Goal: Transaction & Acquisition: Purchase product/service

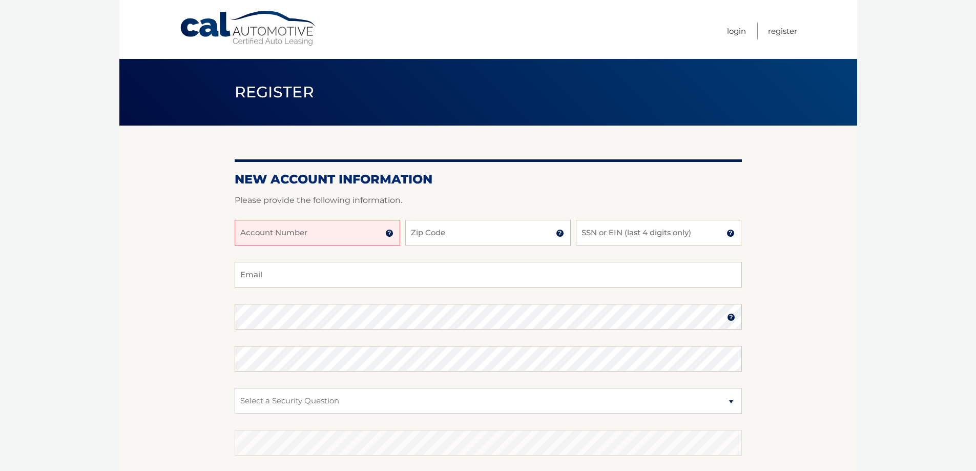
click at [283, 234] on input "Account Number" at bounding box center [317, 233] width 165 height 26
type input "44455921288"
click at [432, 237] on input "Zip Code" at bounding box center [487, 233] width 165 height 26
type input "11724"
click at [641, 235] on input "SSN or EIN (last 4 digits only)" at bounding box center [658, 233] width 165 height 26
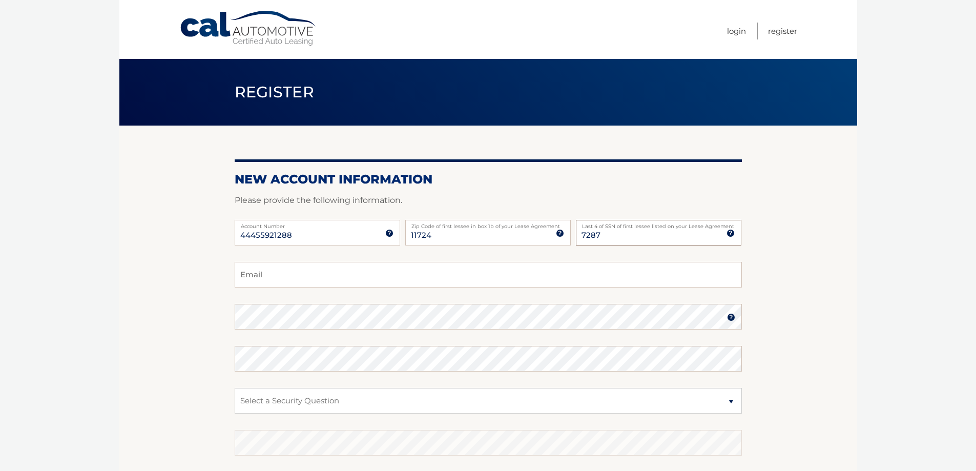
type input "7287"
click at [268, 277] on input "Email" at bounding box center [488, 275] width 507 height 26
type input "MERCGBM@GMAIL.COM"
click at [286, 393] on select "Select a Security Question What was the name of your elementary school? What is…" at bounding box center [488, 401] width 507 height 26
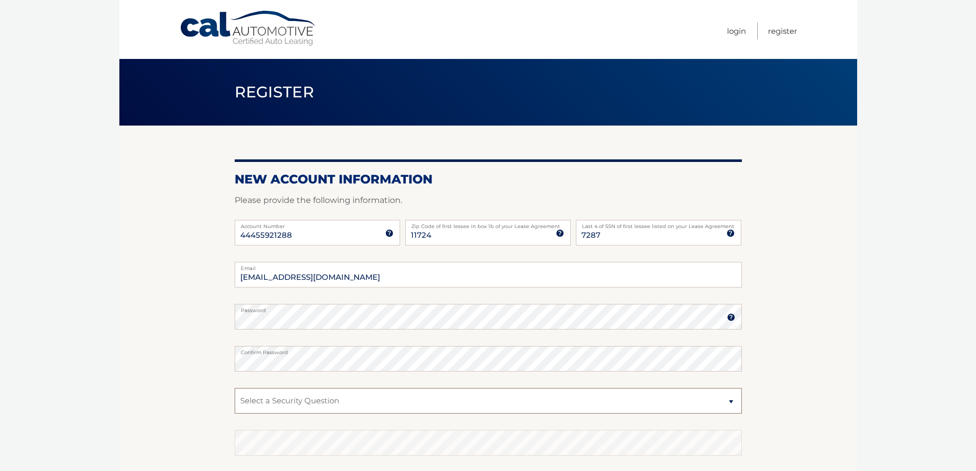
select select "1"
click at [235, 388] on select "Select a Security Question What was the name of your elementary school? What is…" at bounding box center [488, 401] width 507 height 26
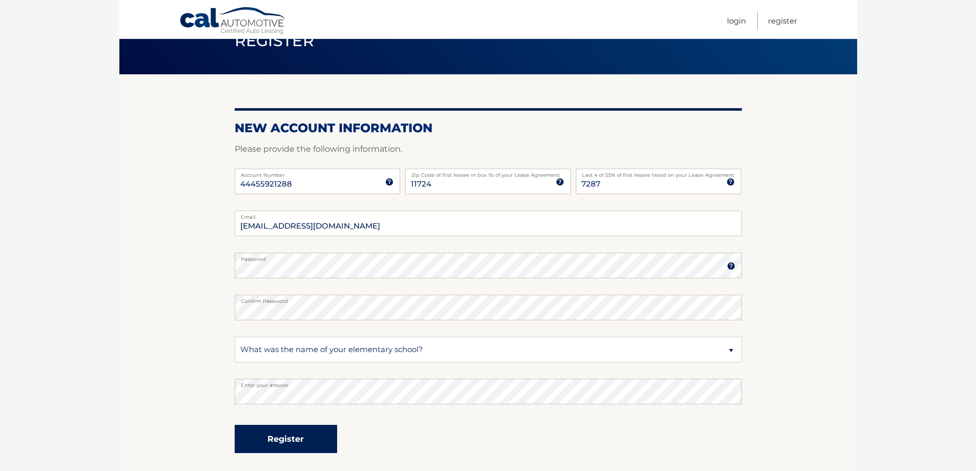
click at [293, 438] on button "Register" at bounding box center [286, 439] width 102 height 28
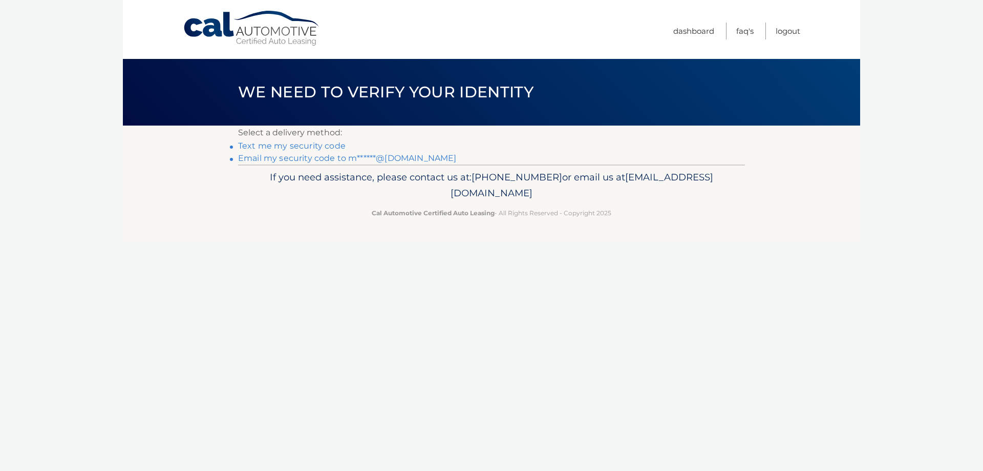
click at [299, 156] on link "Email my security code to m******@[DOMAIN_NAME]" at bounding box center [347, 158] width 219 height 10
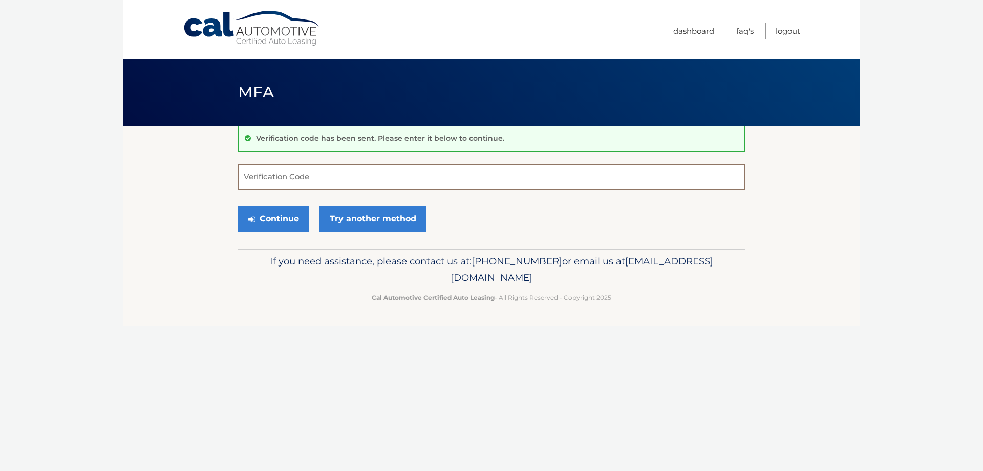
click at [290, 176] on input "Verification Code" at bounding box center [491, 177] width 507 height 26
type input "837854"
click at [279, 217] on button "Continue" at bounding box center [273, 219] width 71 height 26
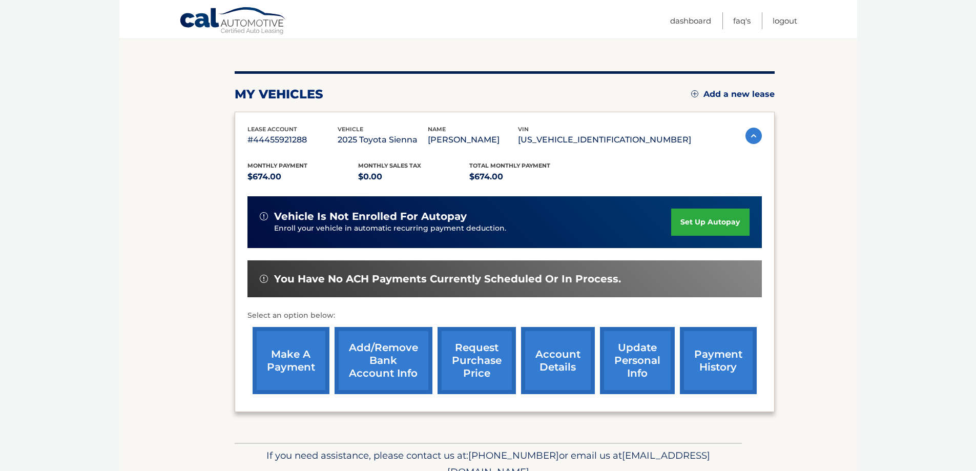
scroll to position [102, 0]
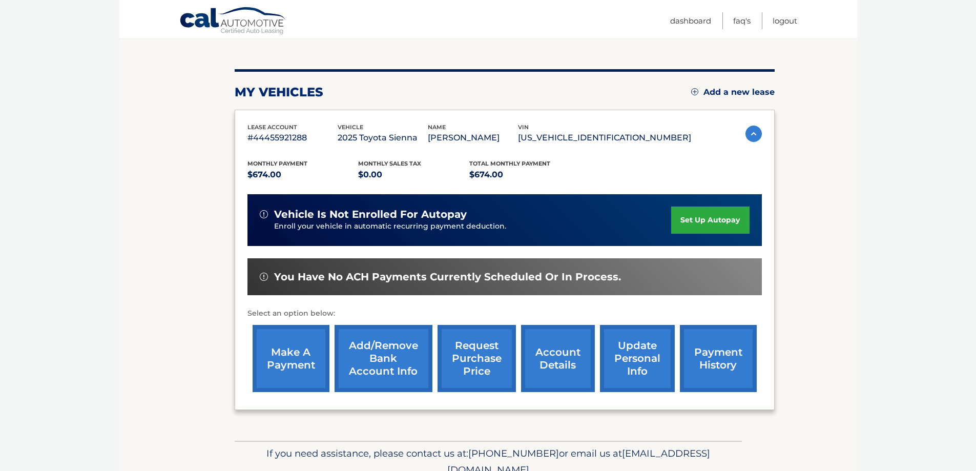
click at [297, 345] on link "make a payment" at bounding box center [290, 358] width 77 height 67
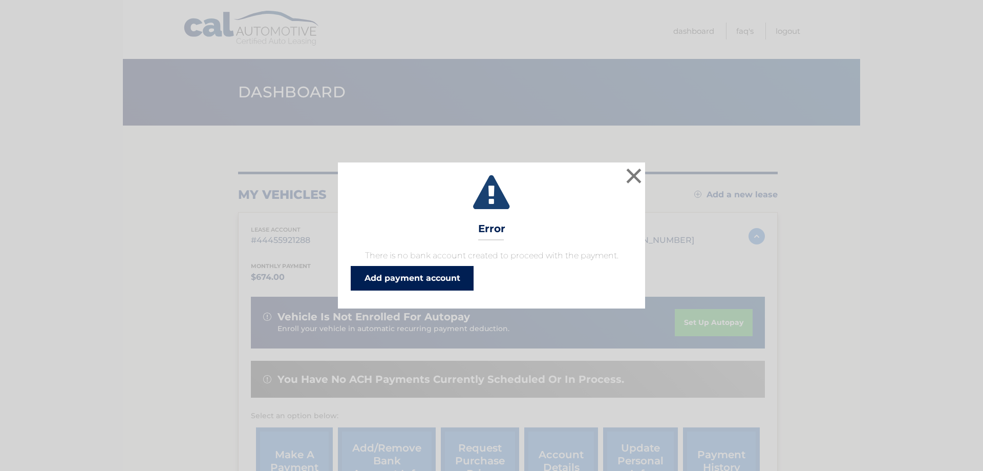
click at [423, 278] on link "Add payment account" at bounding box center [412, 278] width 123 height 25
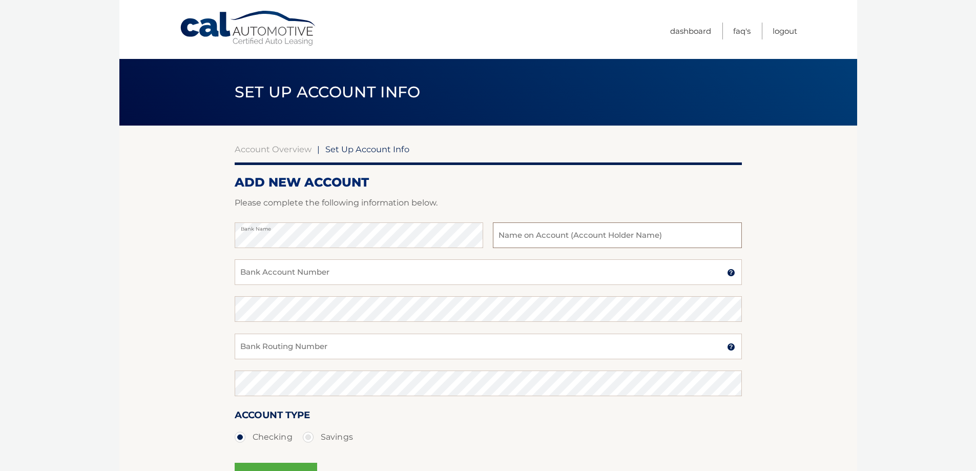
click at [556, 239] on input "text" at bounding box center [617, 235] width 248 height 26
type input "[PERSON_NAME]"
click at [272, 273] on input "Bank Account Number" at bounding box center [488, 272] width 507 height 26
type input "483036851484"
click at [266, 352] on input "Bank Routing Number" at bounding box center [488, 346] width 507 height 26
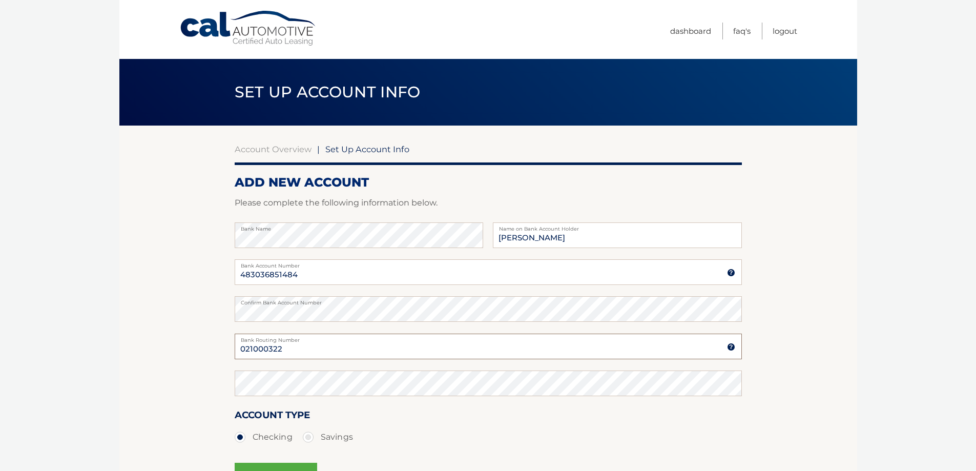
type input "021000322"
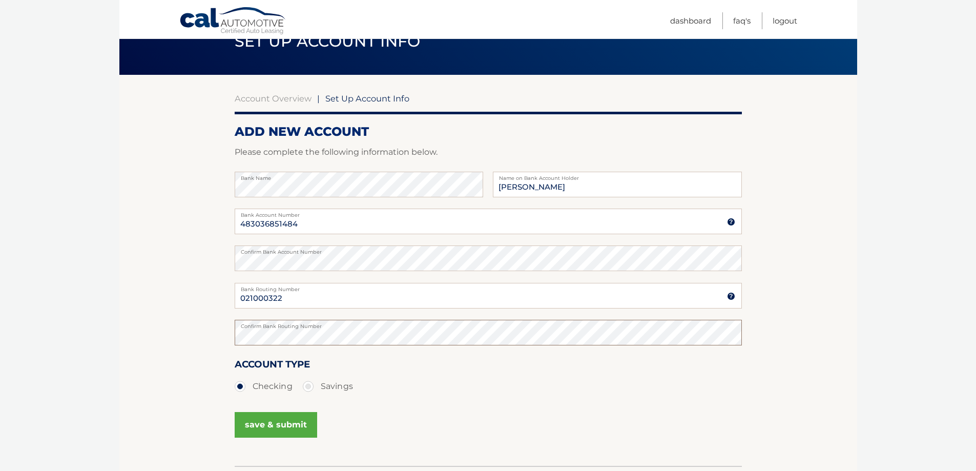
scroll to position [51, 0]
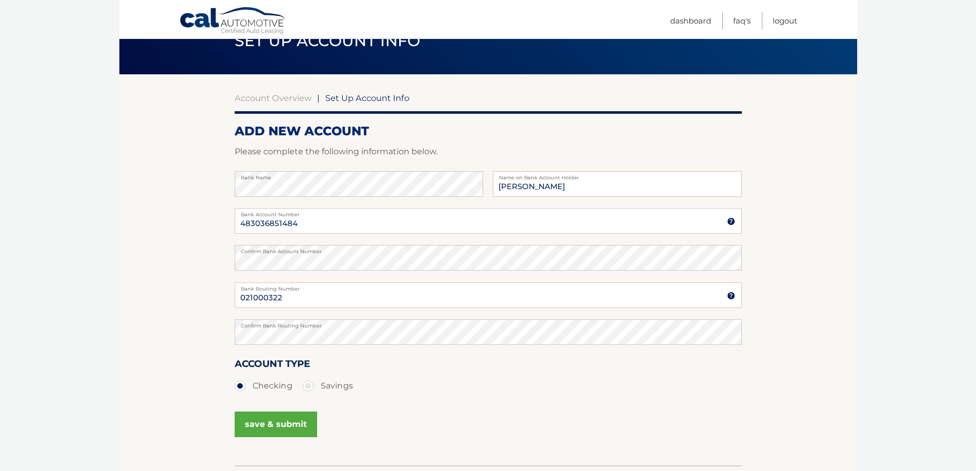
click at [270, 424] on button "save & submit" at bounding box center [276, 424] width 82 height 26
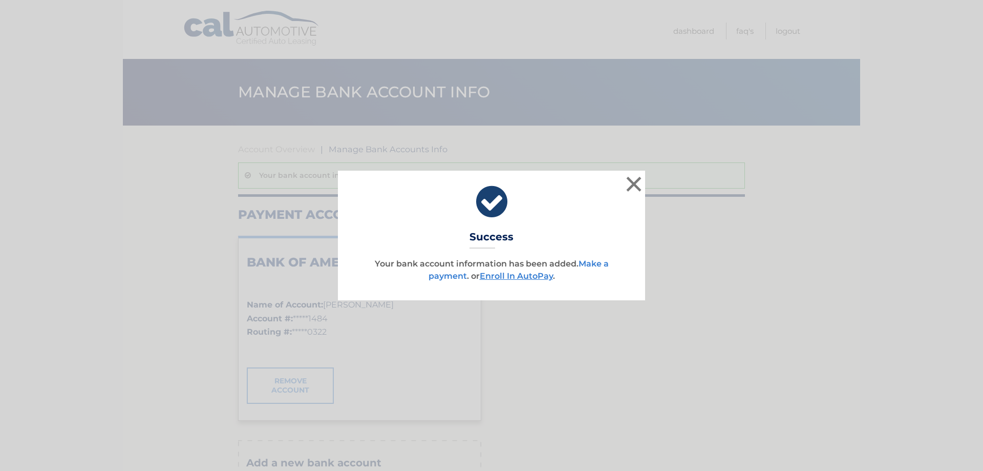
click at [593, 262] on link "Make a payment" at bounding box center [519, 270] width 180 height 22
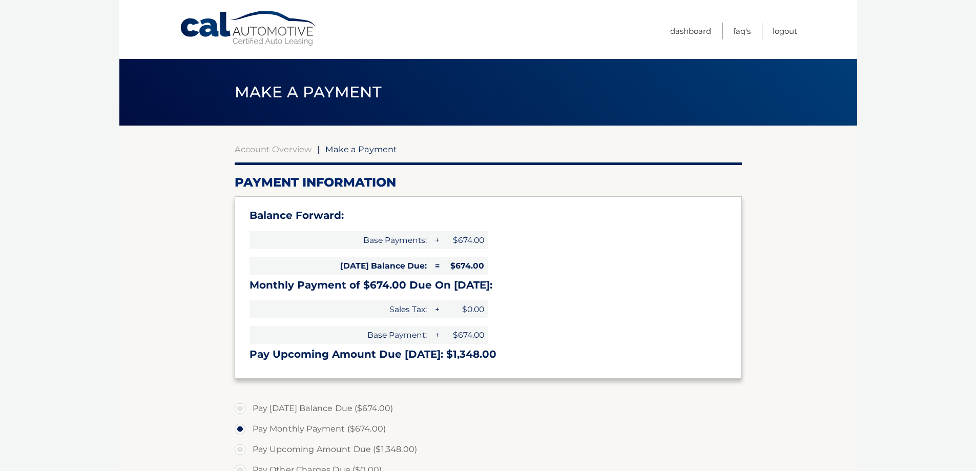
select select "Y2ZkN2M4MjMtZDQ4Zi00OGU0LTlhZGQtM2U1OTcwNjY1MGUx"
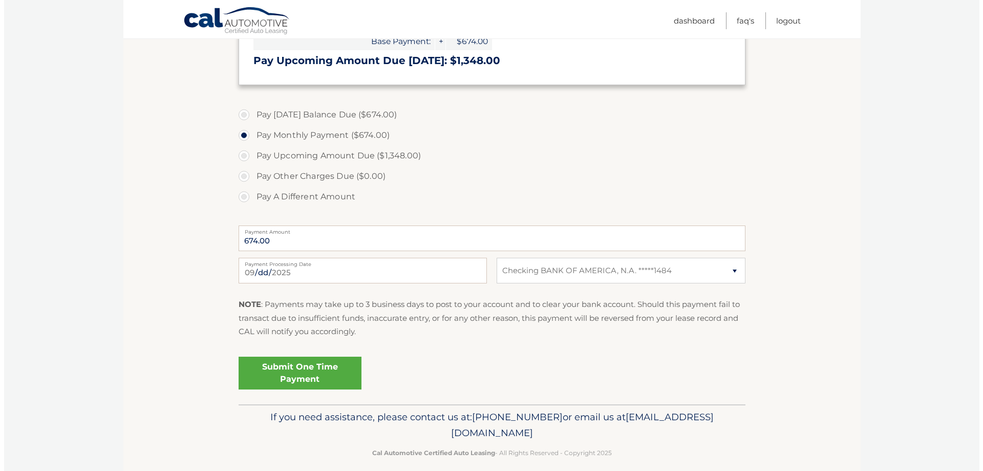
scroll to position [305, 0]
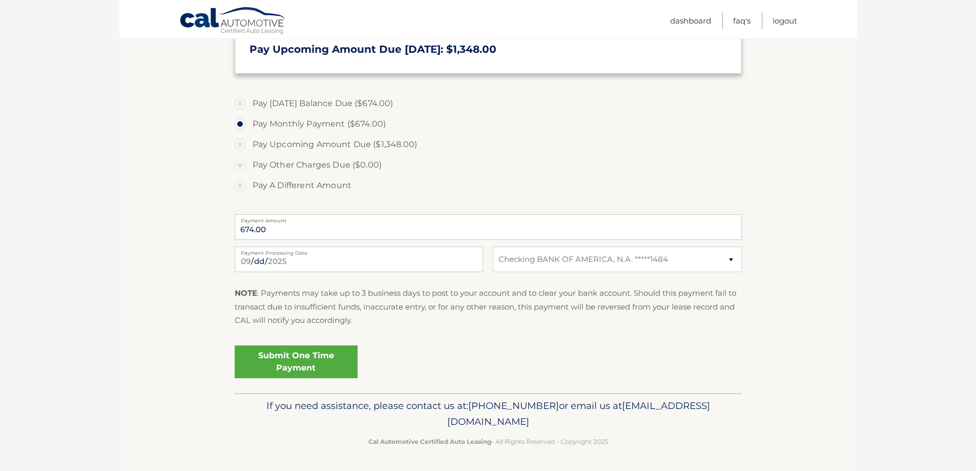
click at [305, 360] on link "Submit One Time Payment" at bounding box center [296, 361] width 123 height 33
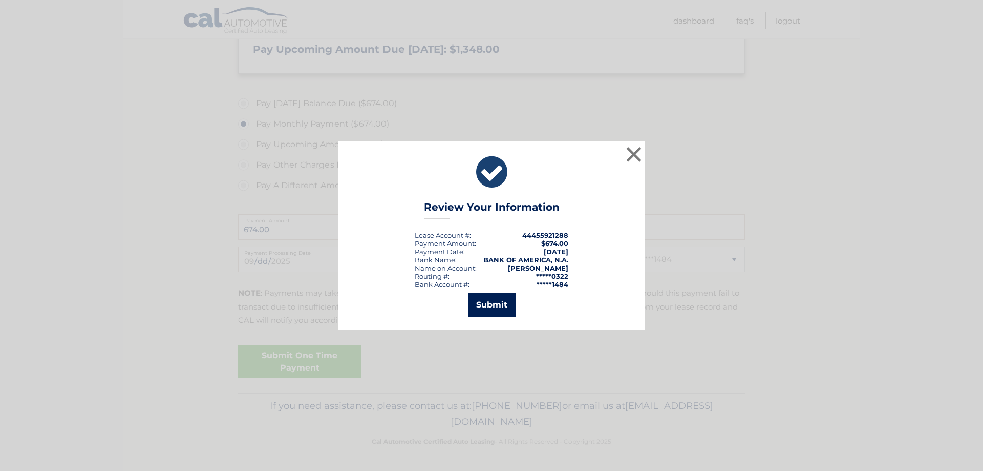
click at [493, 309] on button "Submit" at bounding box center [492, 304] width 48 height 25
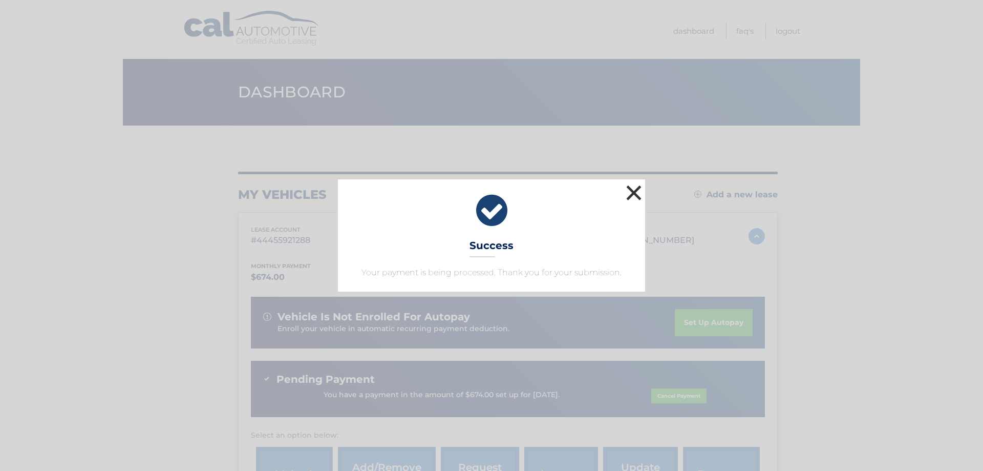
click at [636, 194] on button "×" at bounding box center [634, 192] width 20 height 20
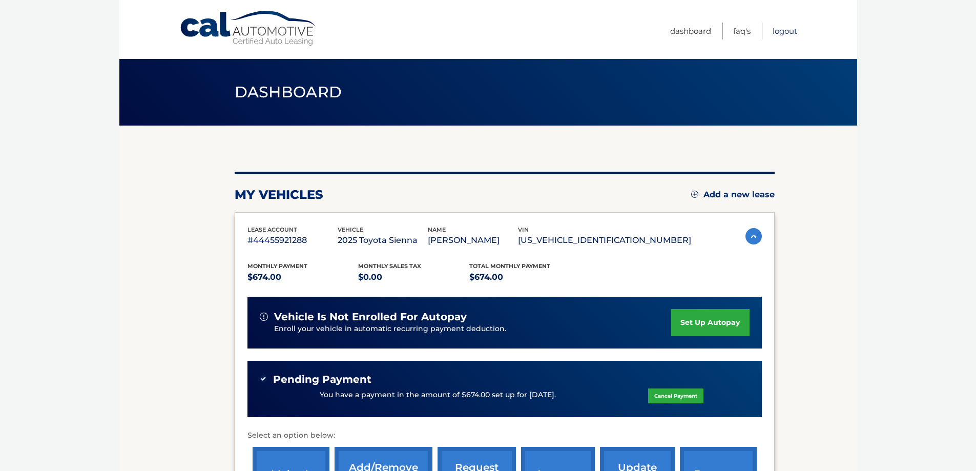
click at [785, 31] on link "Logout" at bounding box center [784, 31] width 25 height 17
